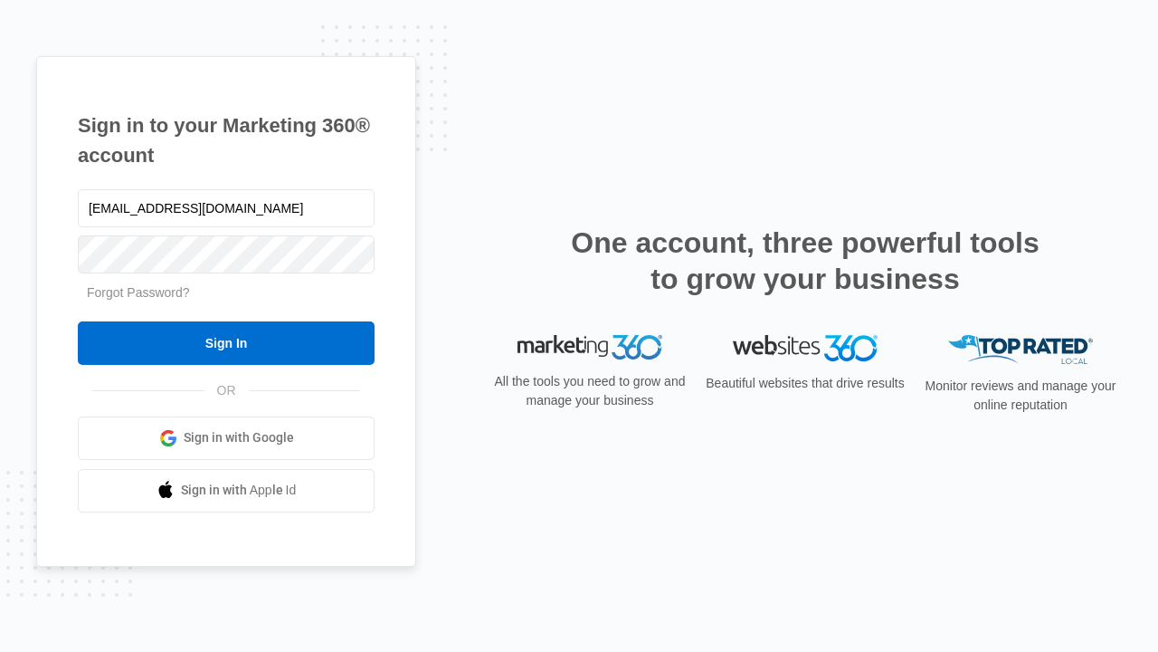
type input "[EMAIL_ADDRESS][DOMAIN_NAME]"
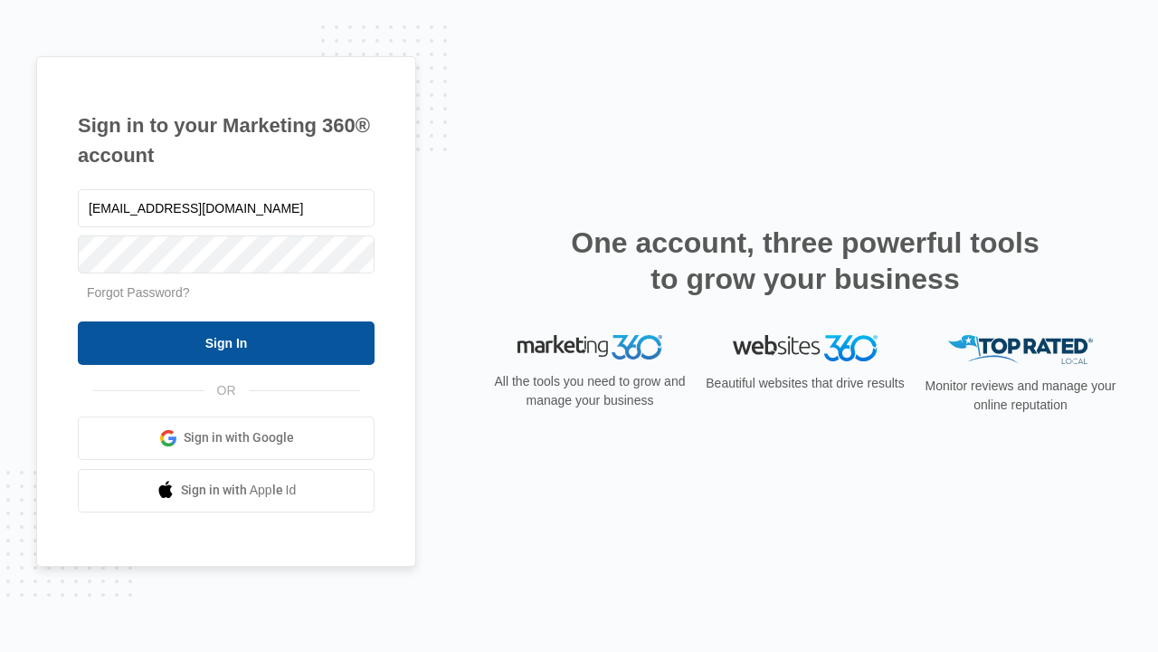
click at [226, 342] on input "Sign In" at bounding box center [226, 342] width 297 height 43
